Goal: Use online tool/utility: Utilize a website feature to perform a specific function

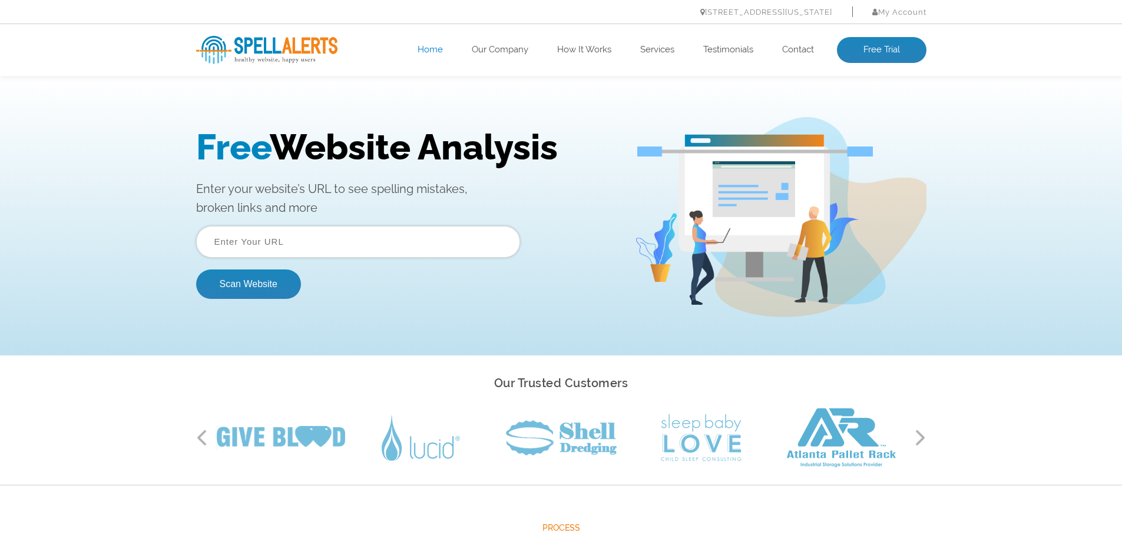
click at [273, 244] on input "text" at bounding box center [358, 242] width 324 height 32
type input "[DOMAIN_NAME][URL]"
click at [289, 291] on button "Scan Website" at bounding box center [248, 284] width 105 height 29
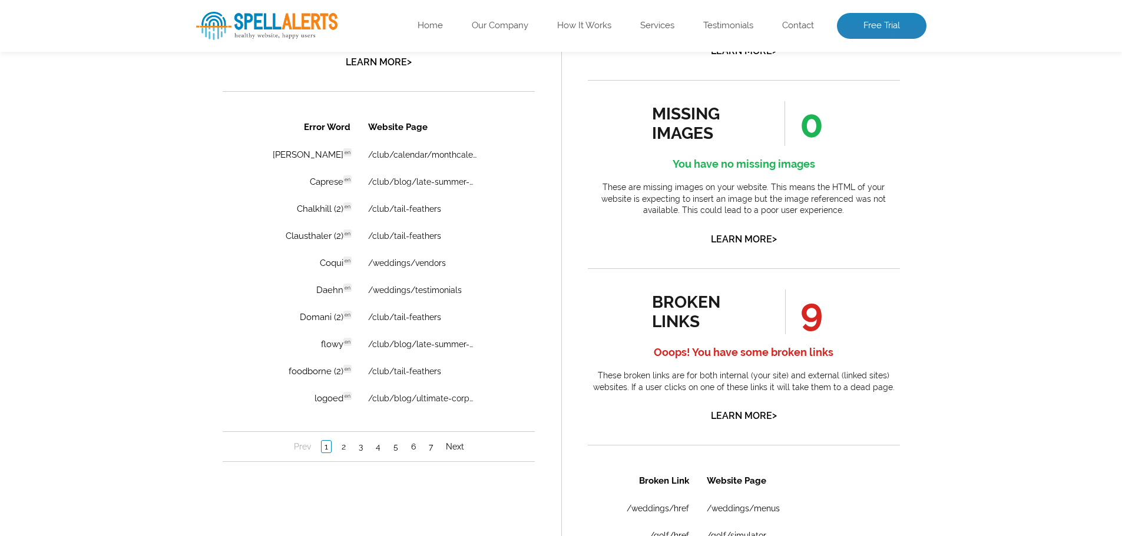
scroll to position [824, 0]
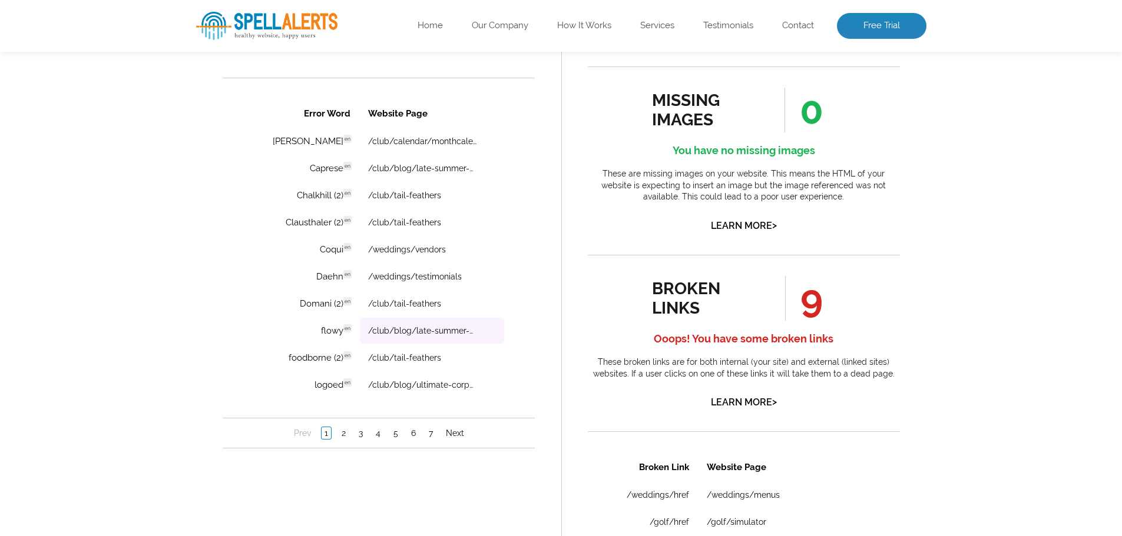
drag, startPoint x: 452, startPoint y: 330, endPoint x: 477, endPoint y: 337, distance: 26.3
click at [477, 337] on td "/club/blog/late-summer-wedding" at bounding box center [431, 331] width 144 height 26
click at [458, 429] on link "Next" at bounding box center [454, 433] width 24 height 12
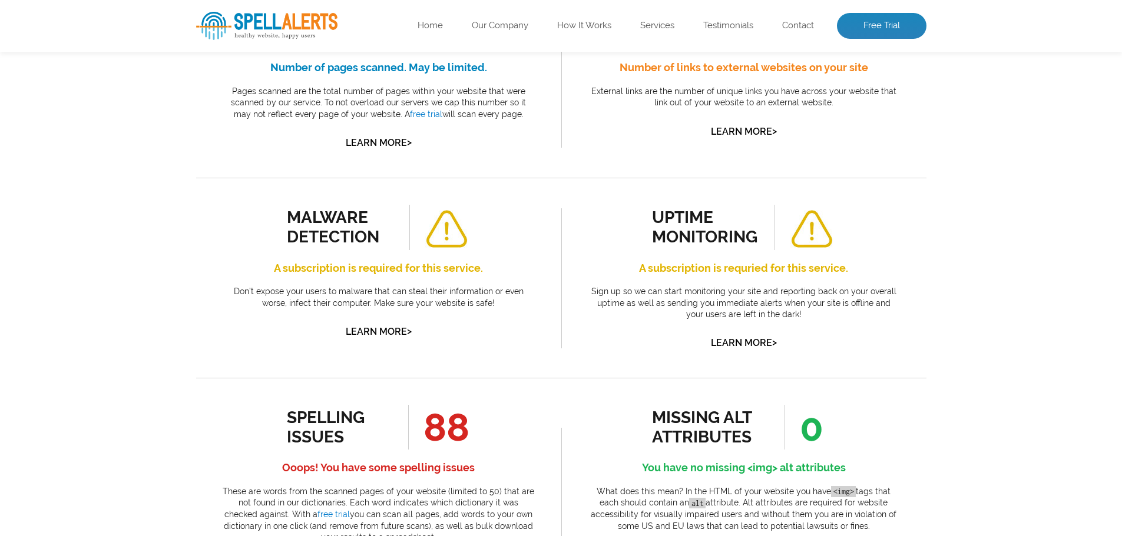
scroll to position [0, 0]
